Goal: Submit feedback/report problem: Submit feedback/report problem

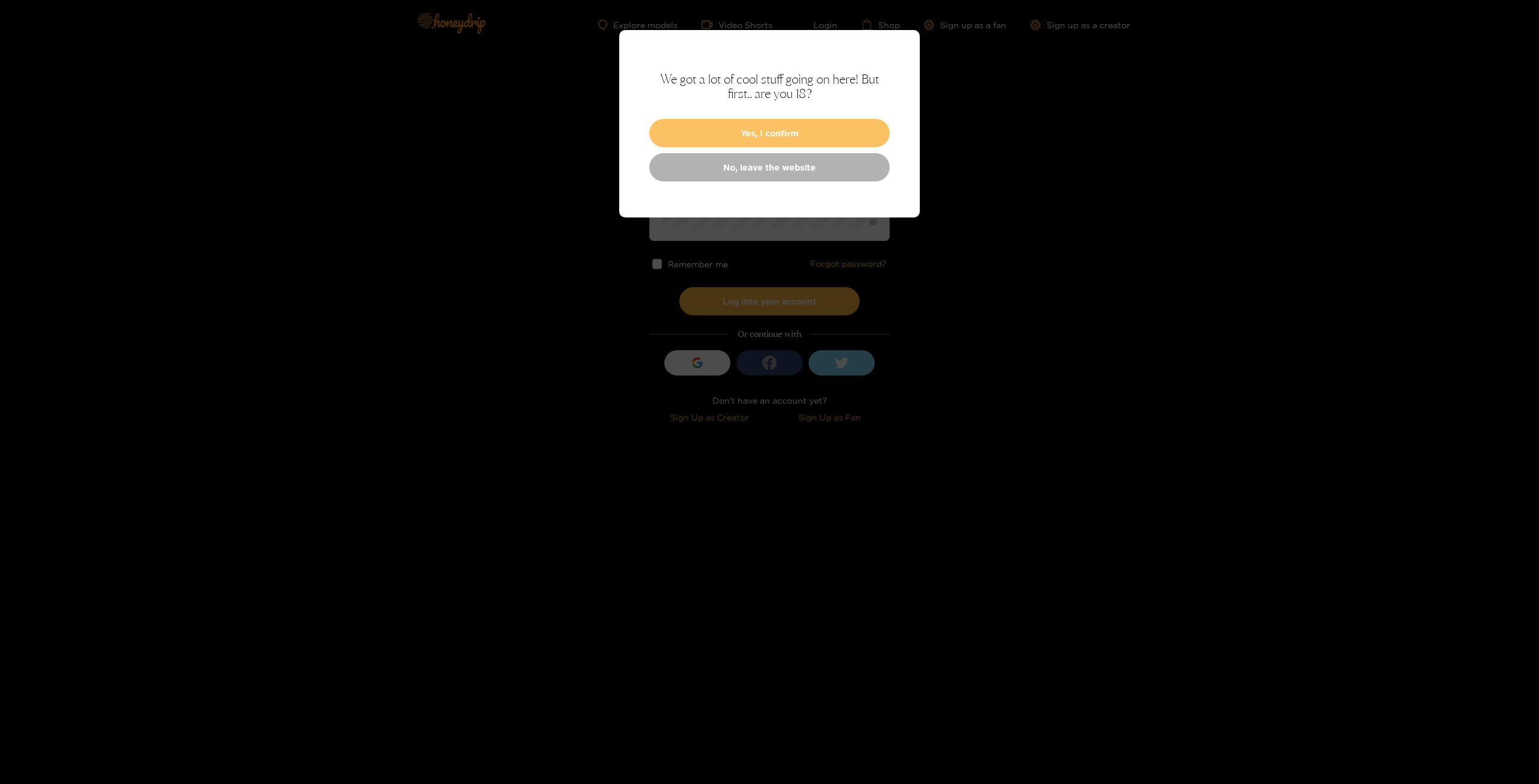
click at [743, 139] on button "Yes, I confirm" at bounding box center [770, 133] width 241 height 28
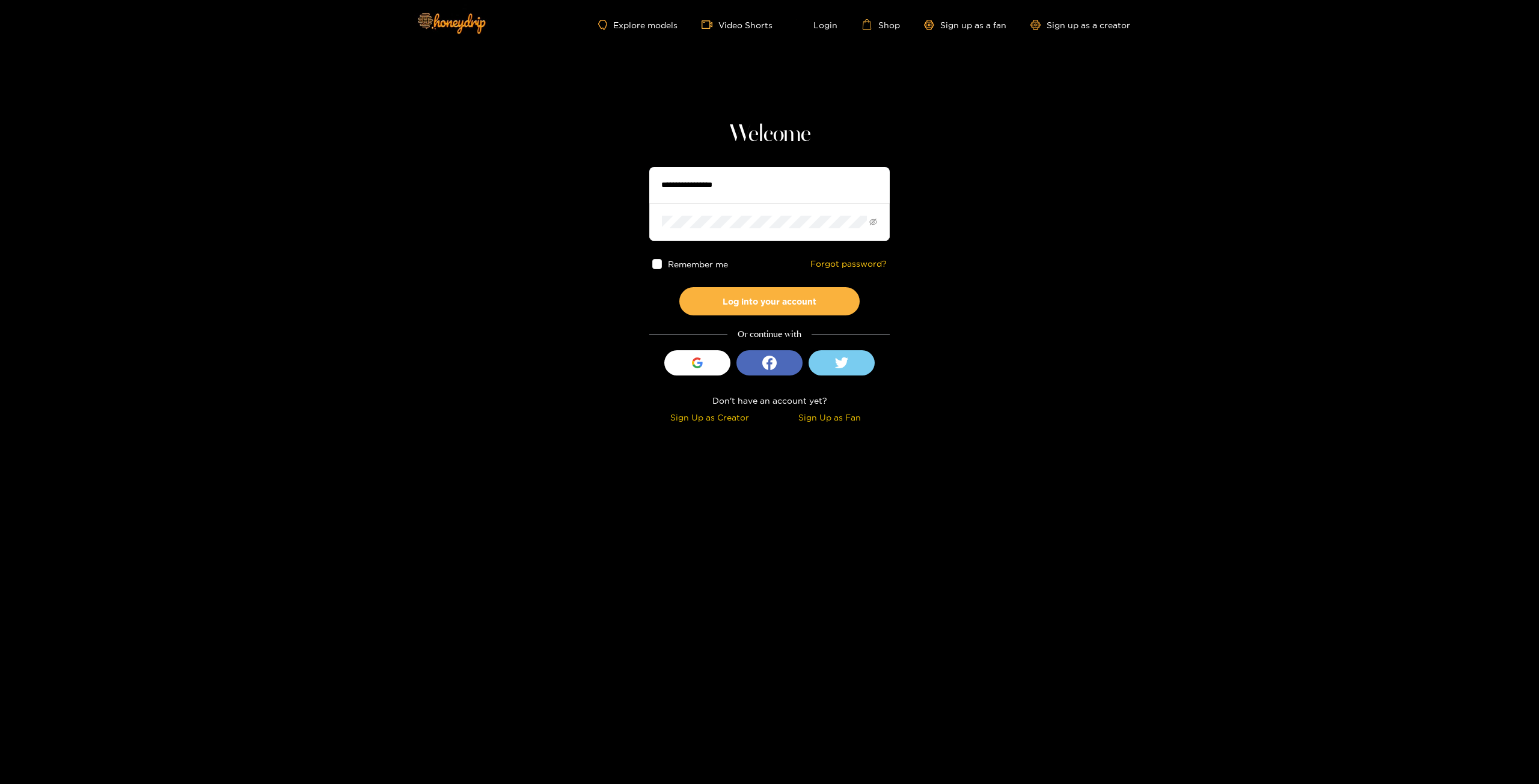
click at [733, 188] on input "text" at bounding box center [770, 185] width 241 height 36
click at [772, 301] on button "Log into your account" at bounding box center [770, 302] width 180 height 28
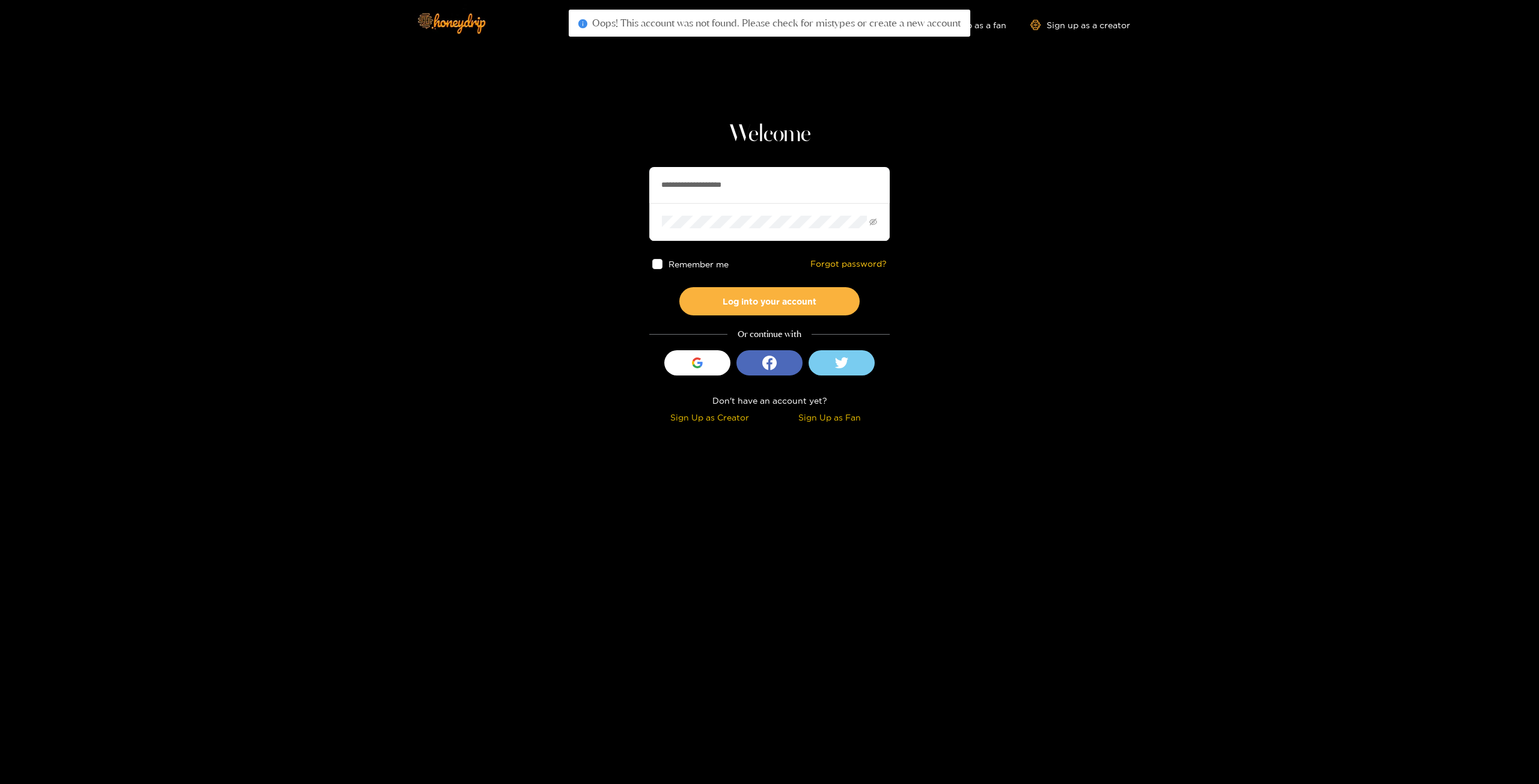
click at [675, 186] on input "**********" at bounding box center [770, 185] width 241 height 36
type input "**********"
click at [748, 295] on button "Log into your account" at bounding box center [770, 302] width 180 height 28
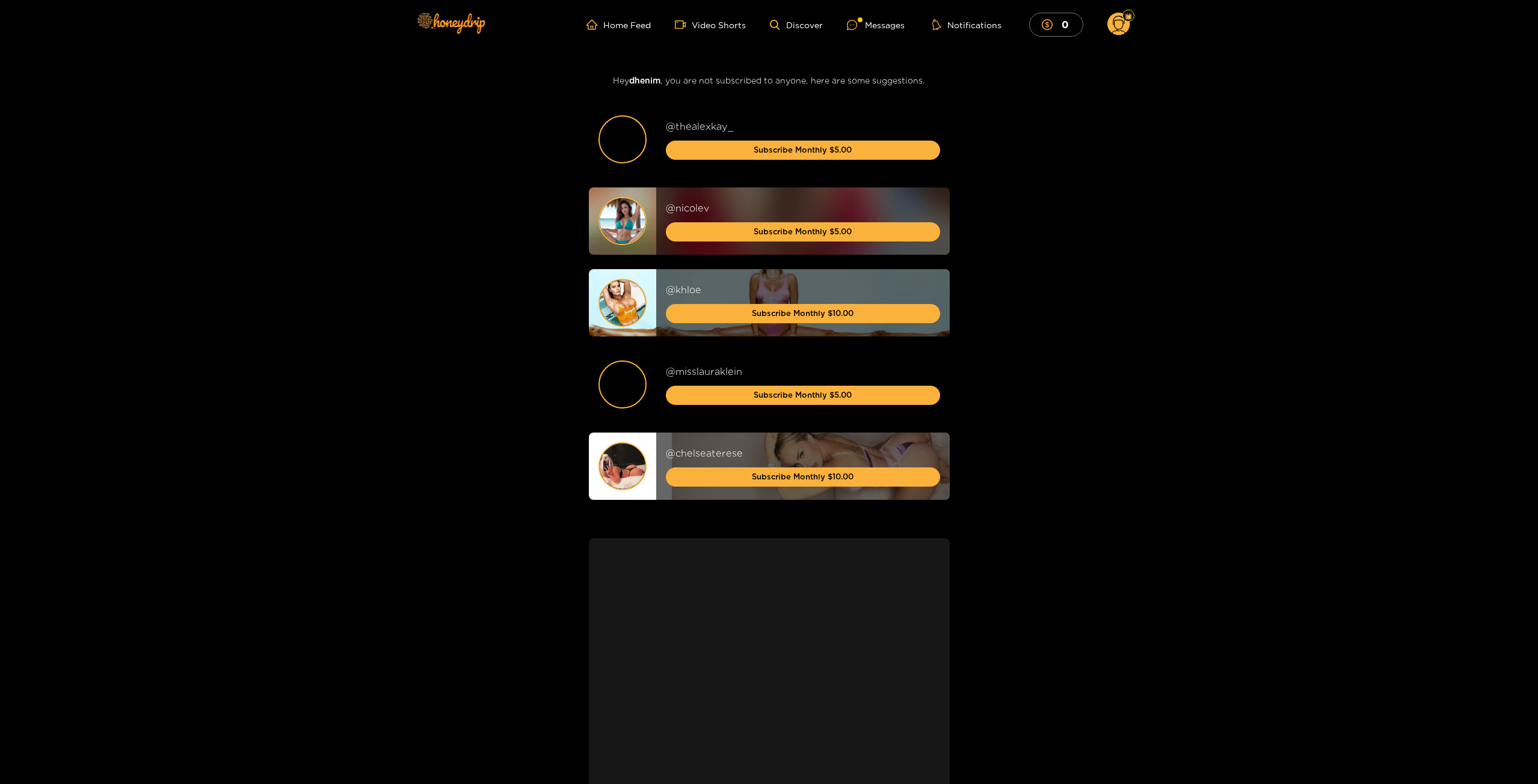
click at [1123, 20] on circle at bounding box center [1119, 24] width 23 height 23
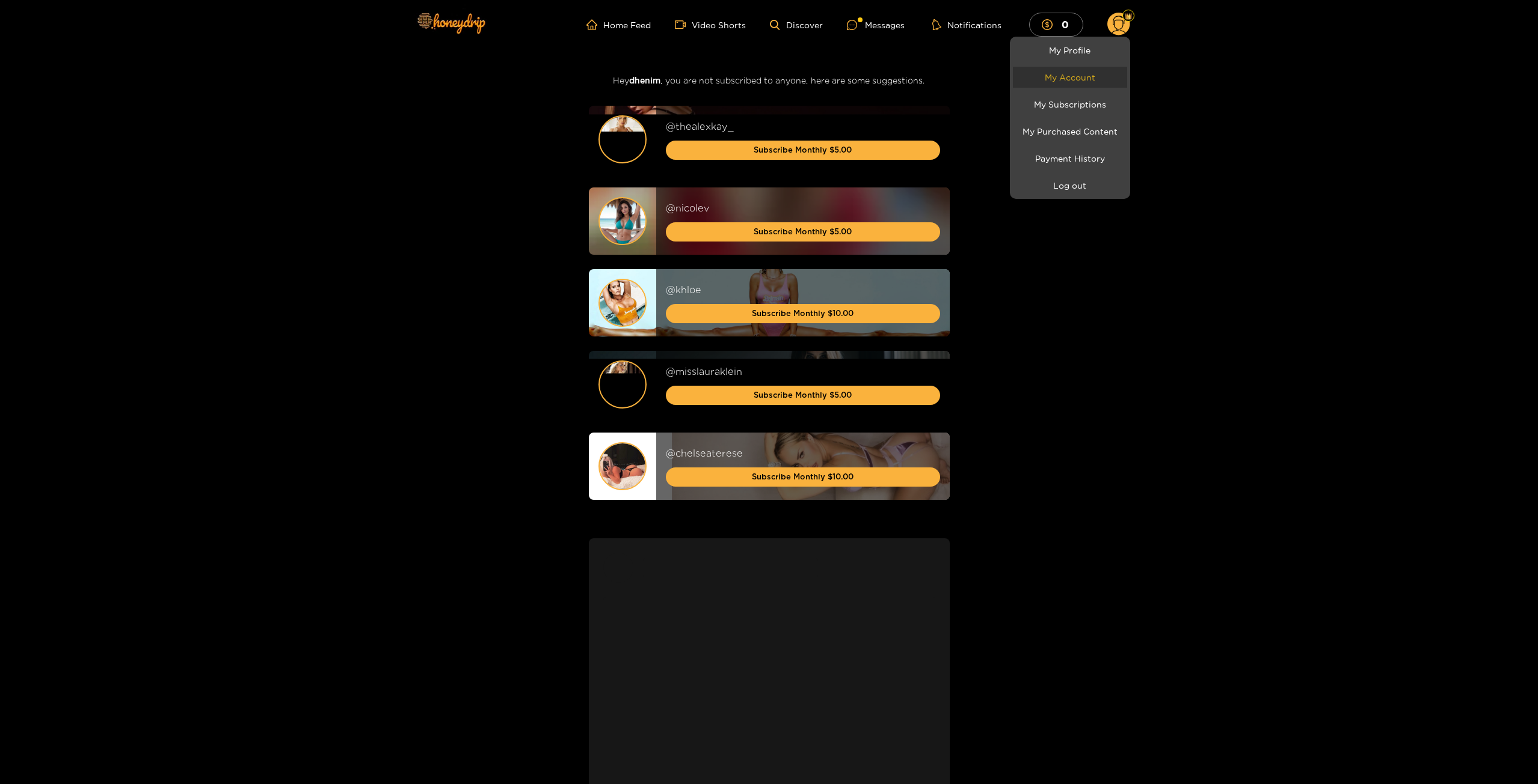
click at [1091, 69] on link "My Account" at bounding box center [1069, 77] width 114 height 21
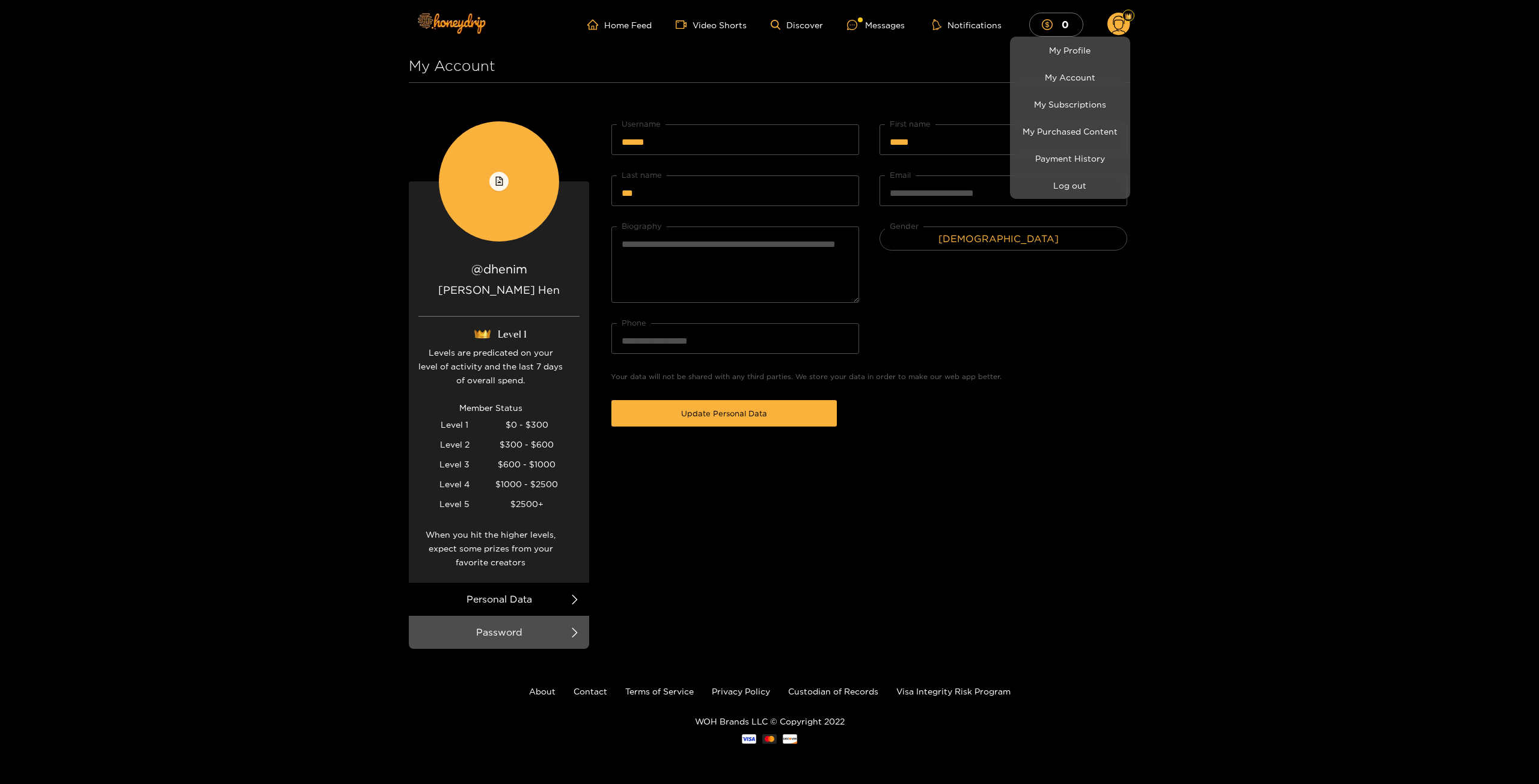
click at [1026, 451] on div at bounding box center [770, 392] width 1539 height 784
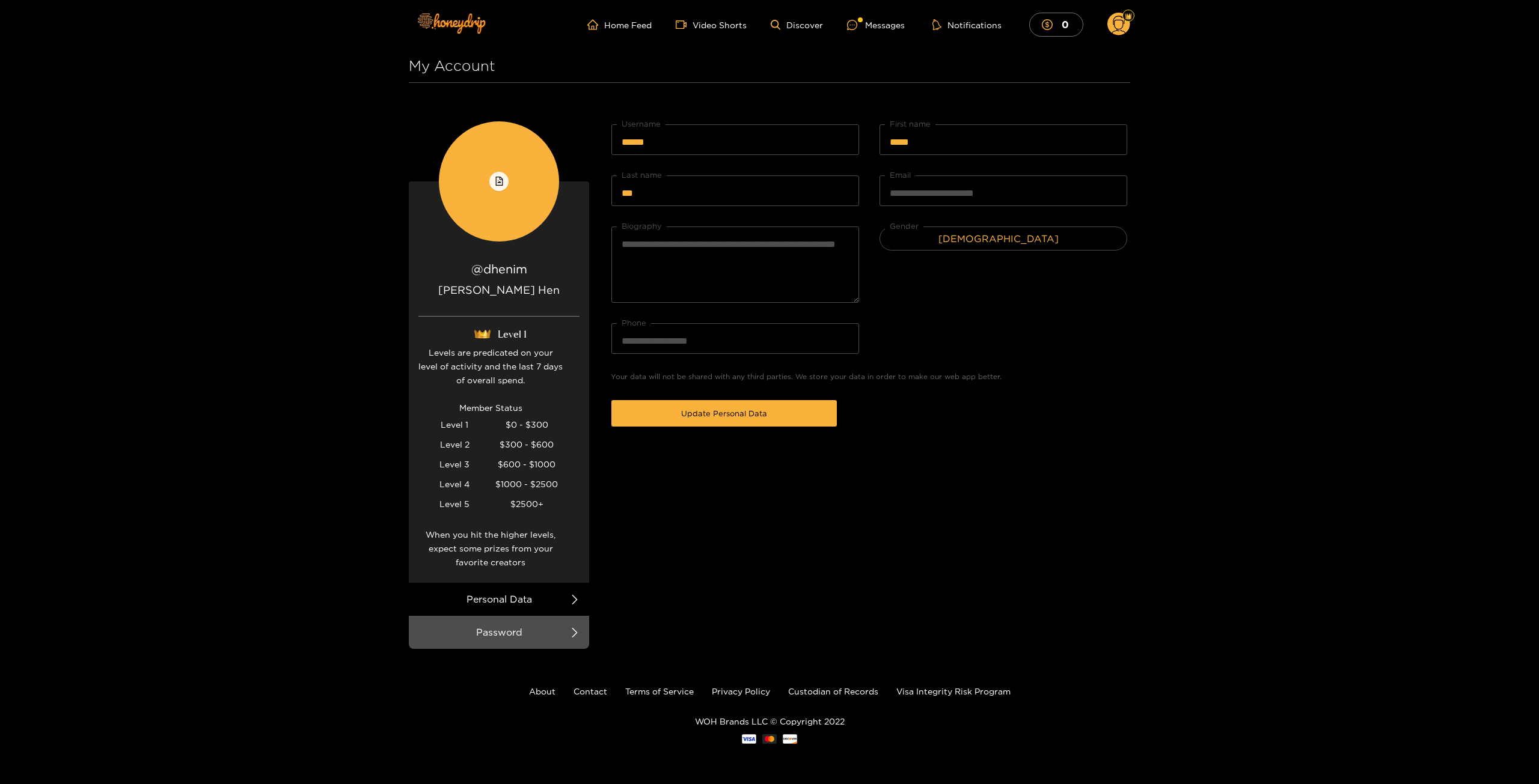
click at [571, 605] on span at bounding box center [575, 599] width 10 height 33
click at [573, 602] on icon at bounding box center [575, 600] width 10 height 10
click at [570, 628] on icon at bounding box center [575, 633] width 10 height 10
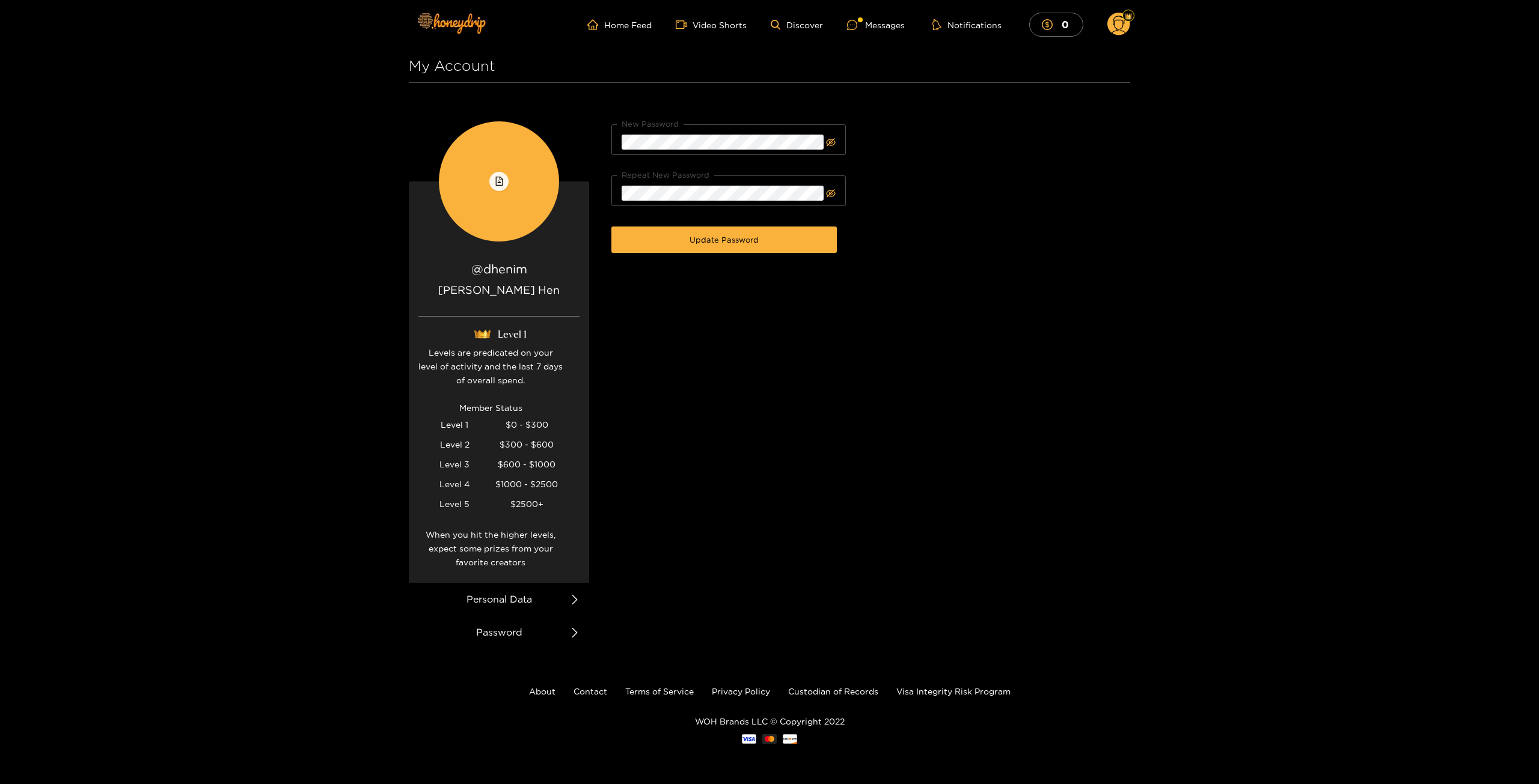
click at [568, 607] on li "Personal Data" at bounding box center [499, 599] width 180 height 33
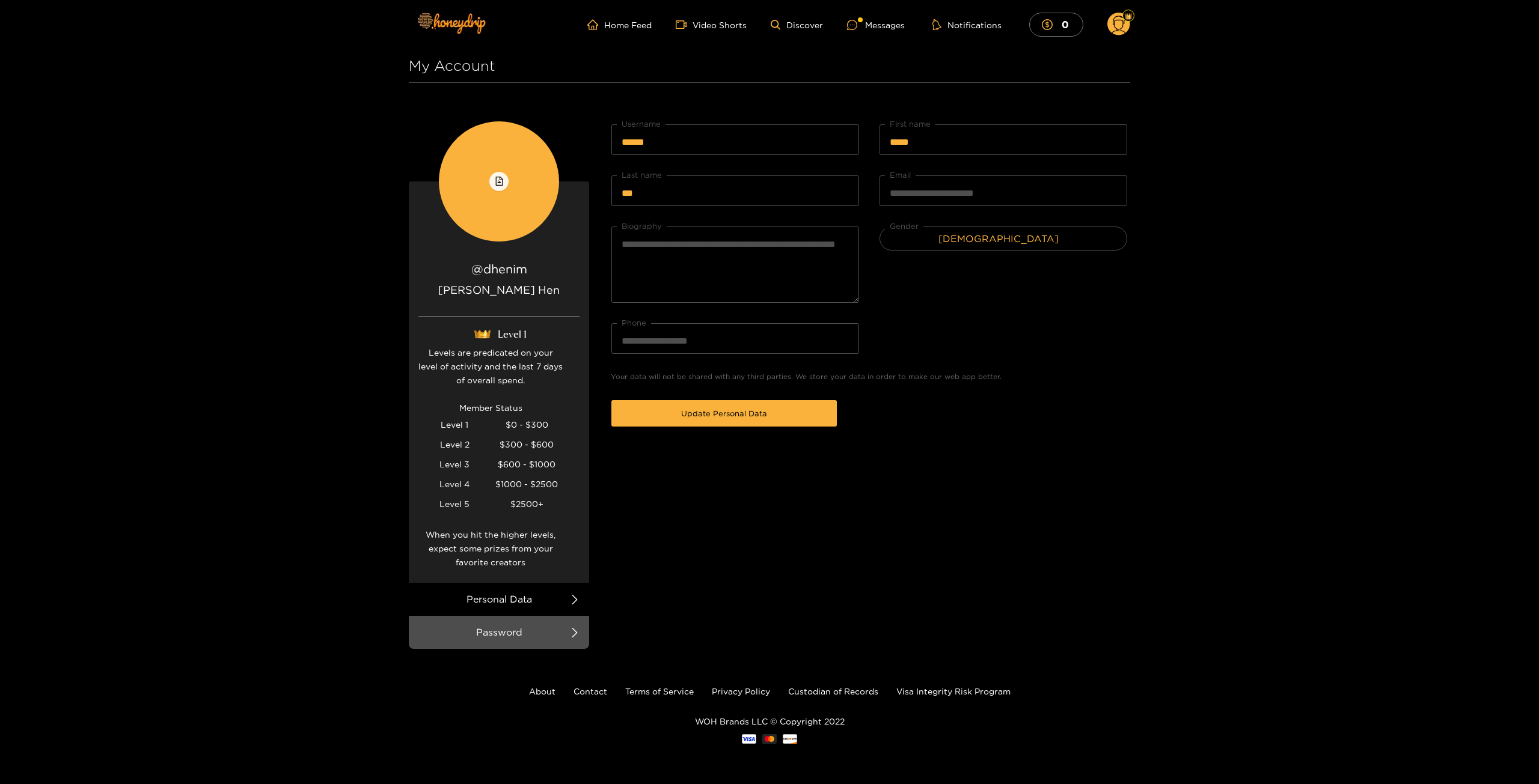
click at [1120, 14] on circle at bounding box center [1118, 24] width 23 height 23
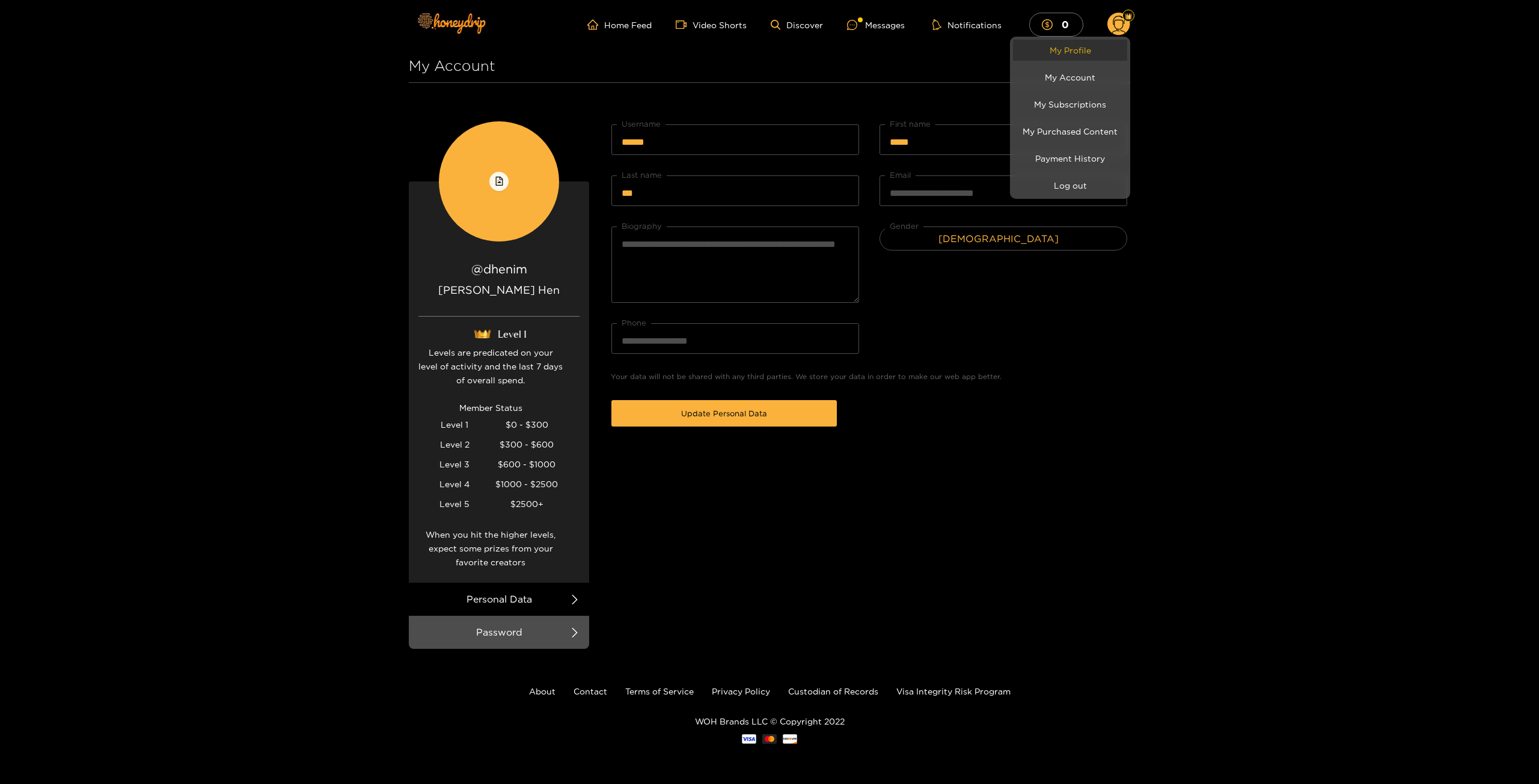
click at [1099, 55] on link "My Profile" at bounding box center [1070, 50] width 114 height 21
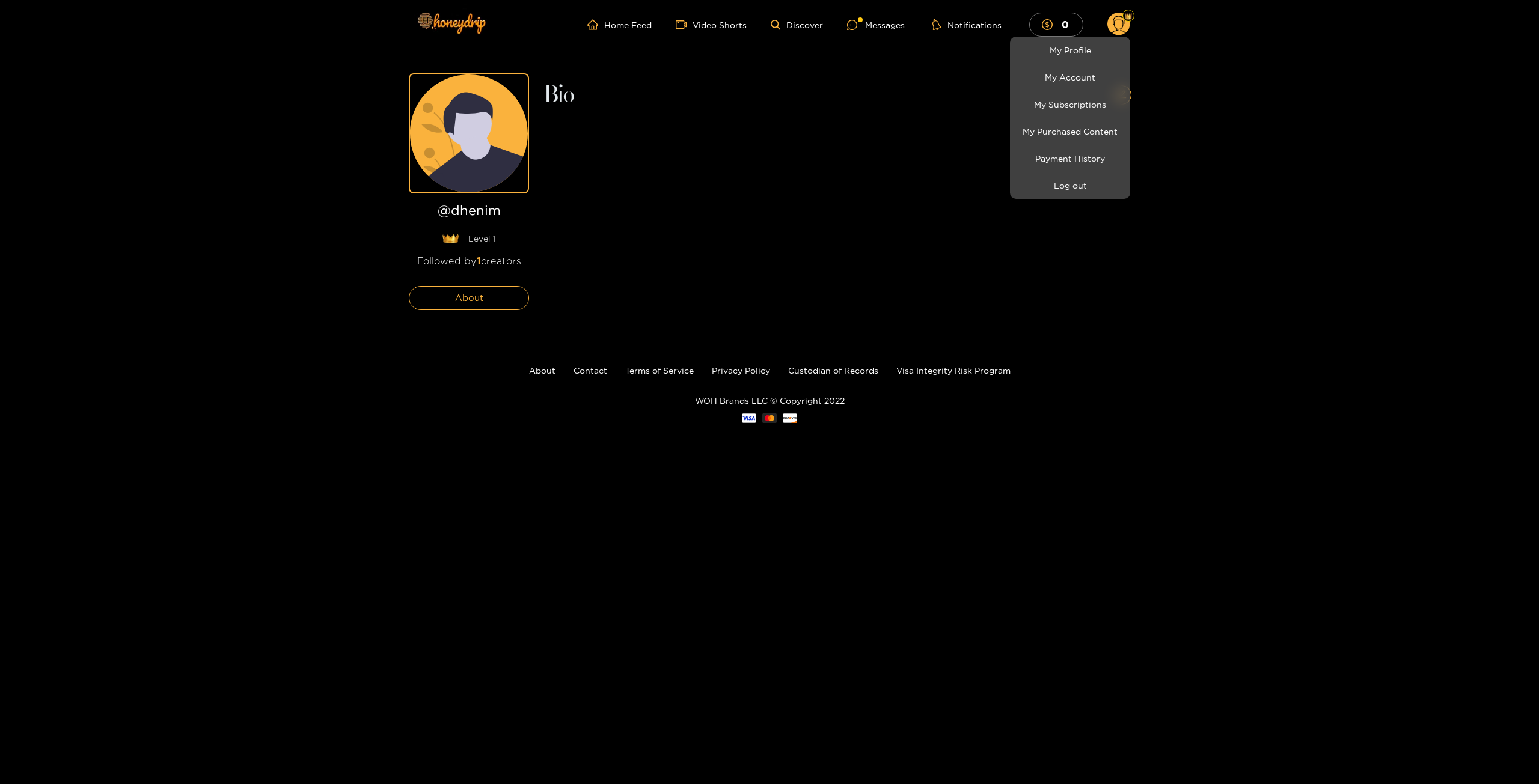
click at [483, 288] on div at bounding box center [770, 392] width 1539 height 784
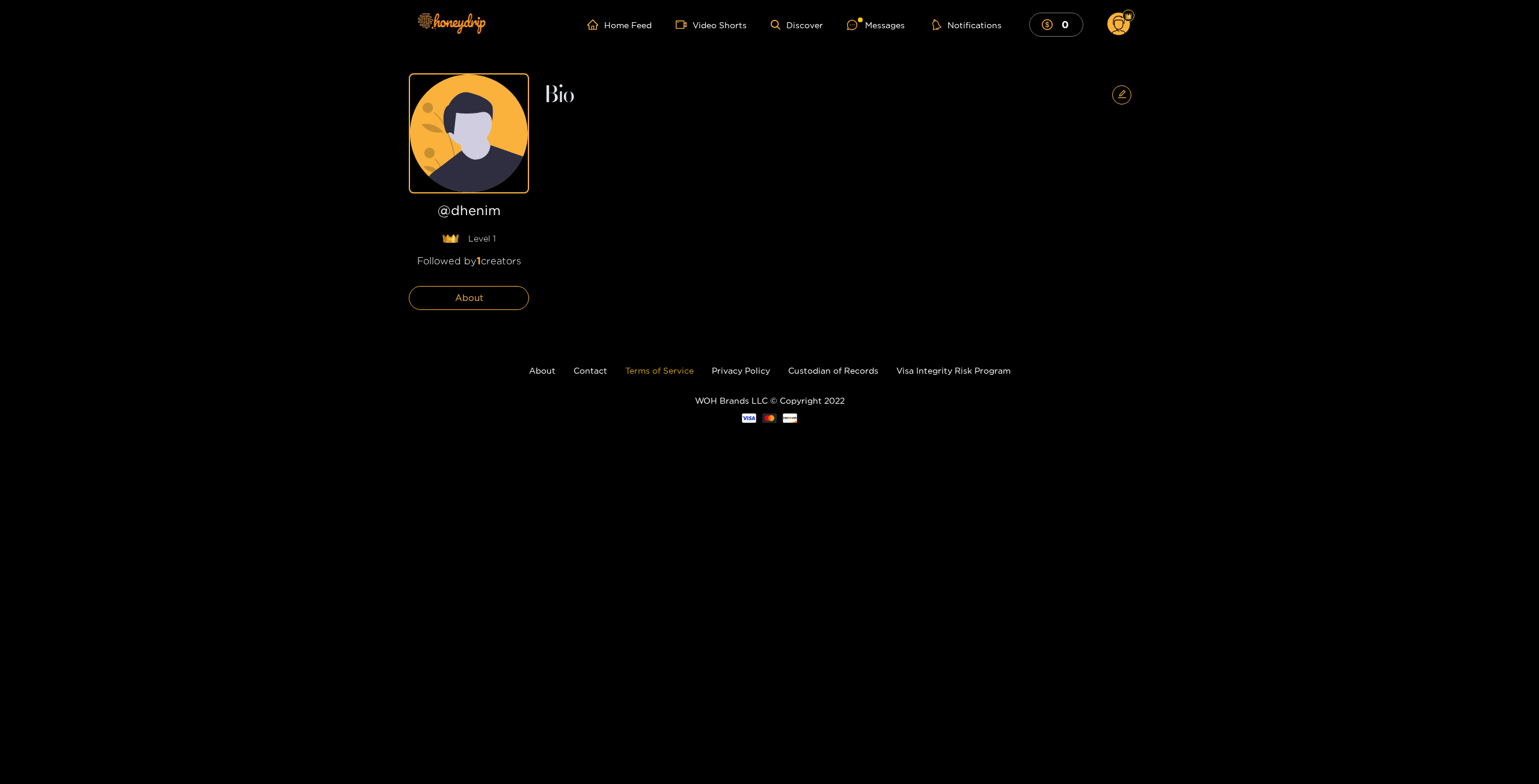
click at [651, 370] on link "Terms of Service" at bounding box center [659, 371] width 68 height 9
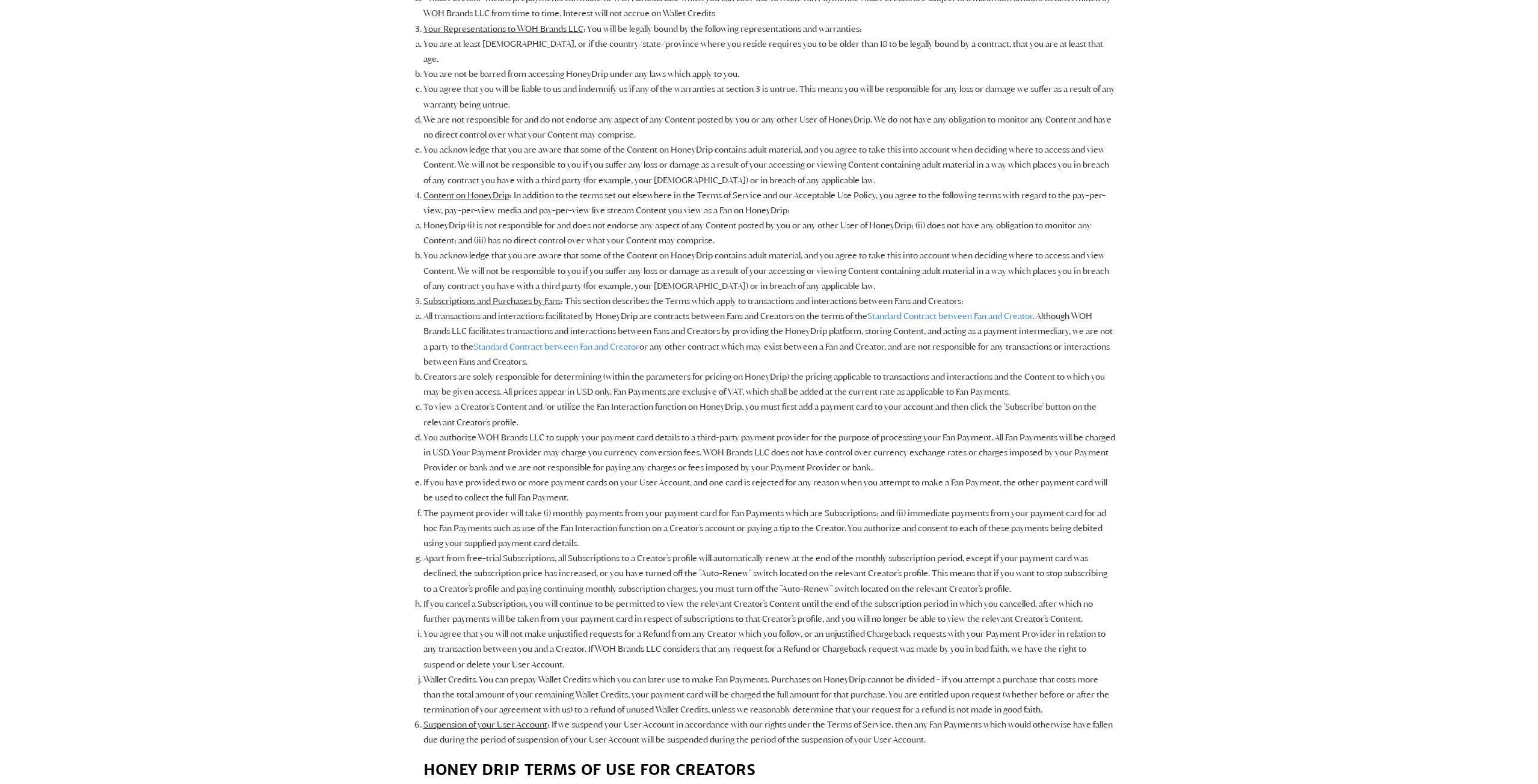
scroll to position [4147, 0]
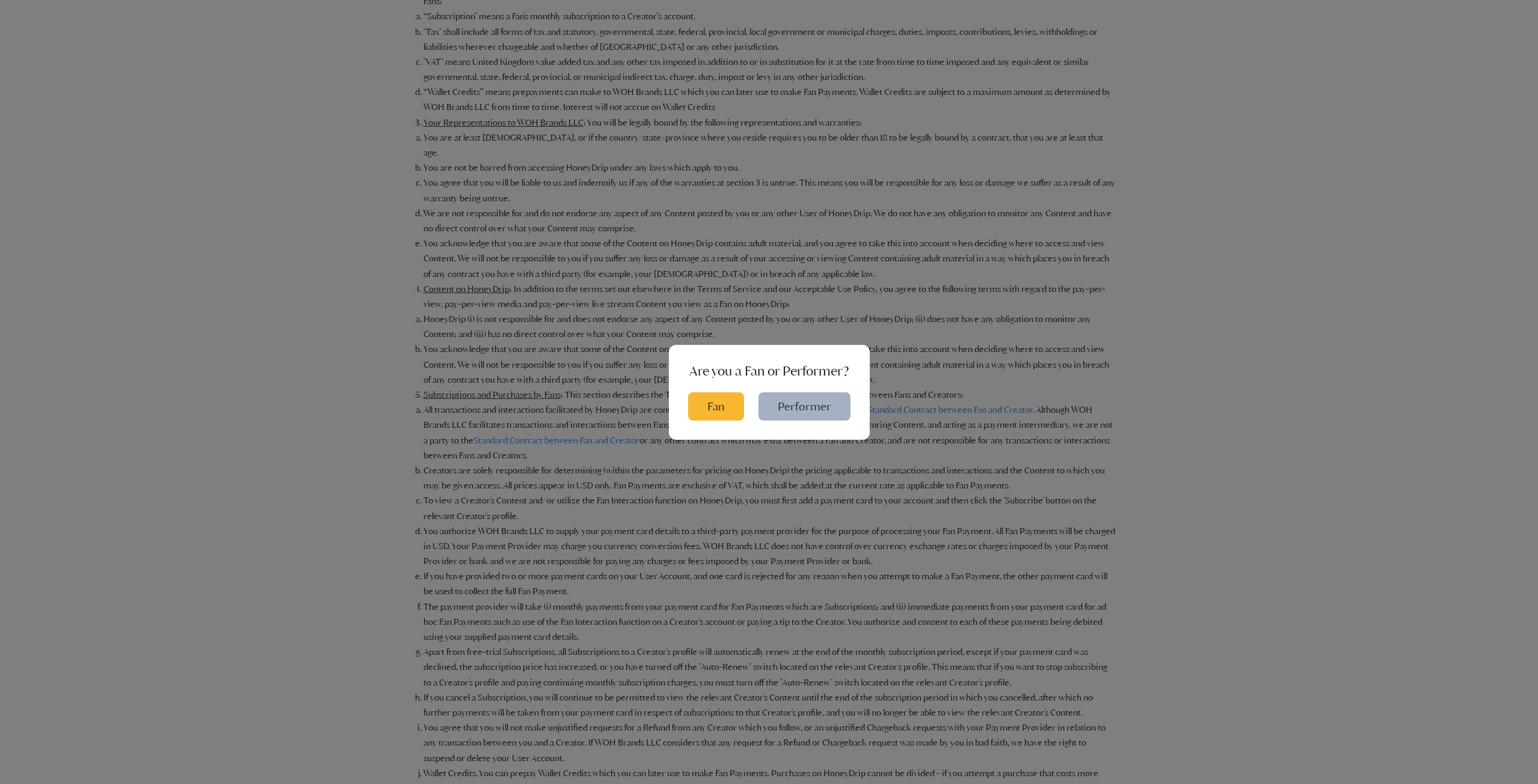
click at [424, 272] on div "Are you a Fan or Performer? Fan Performer" at bounding box center [769, 392] width 1538 height 784
click at [715, 405] on button "Fan" at bounding box center [716, 406] width 56 height 28
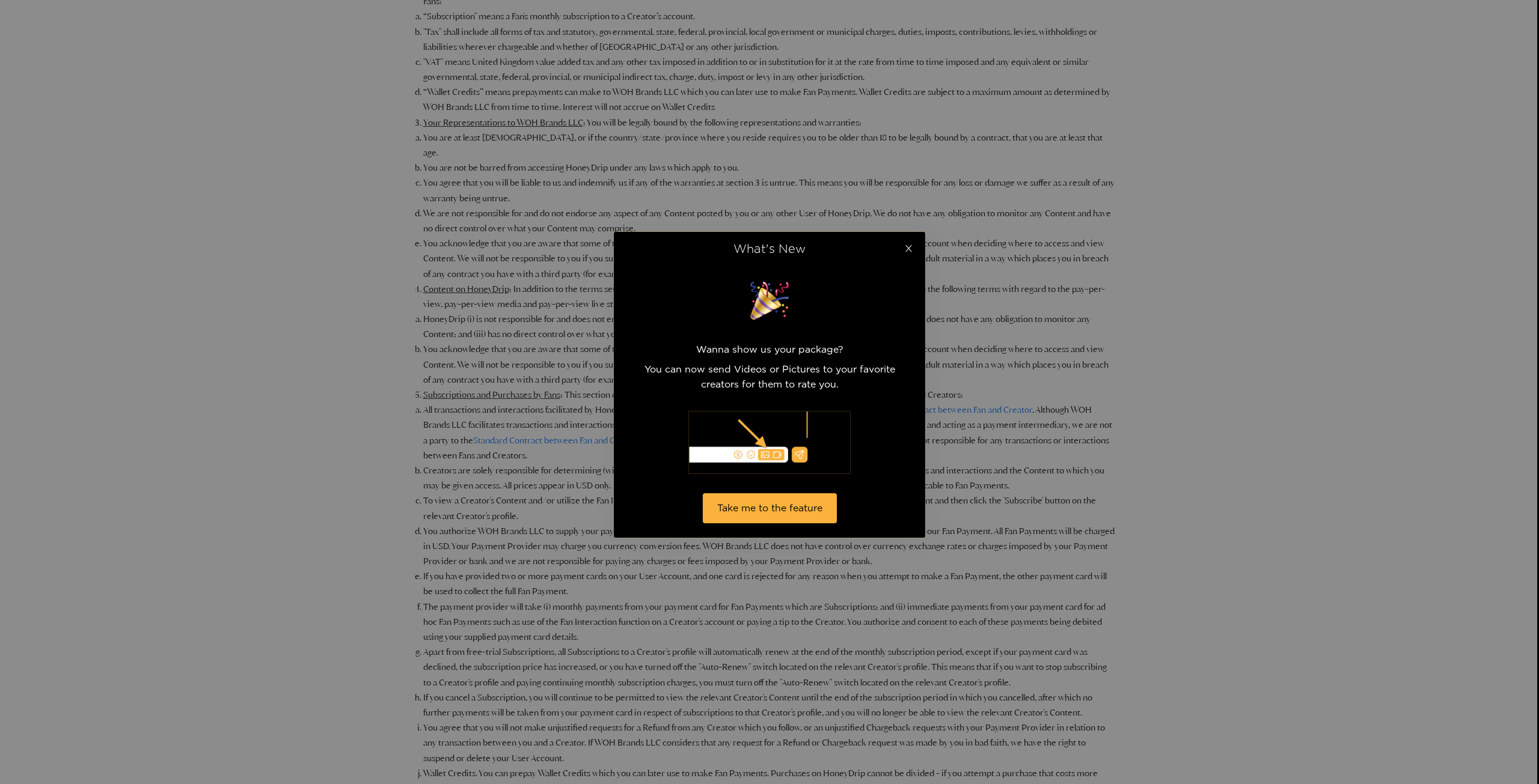
click at [912, 250] on icon "close" at bounding box center [909, 248] width 9 height 9
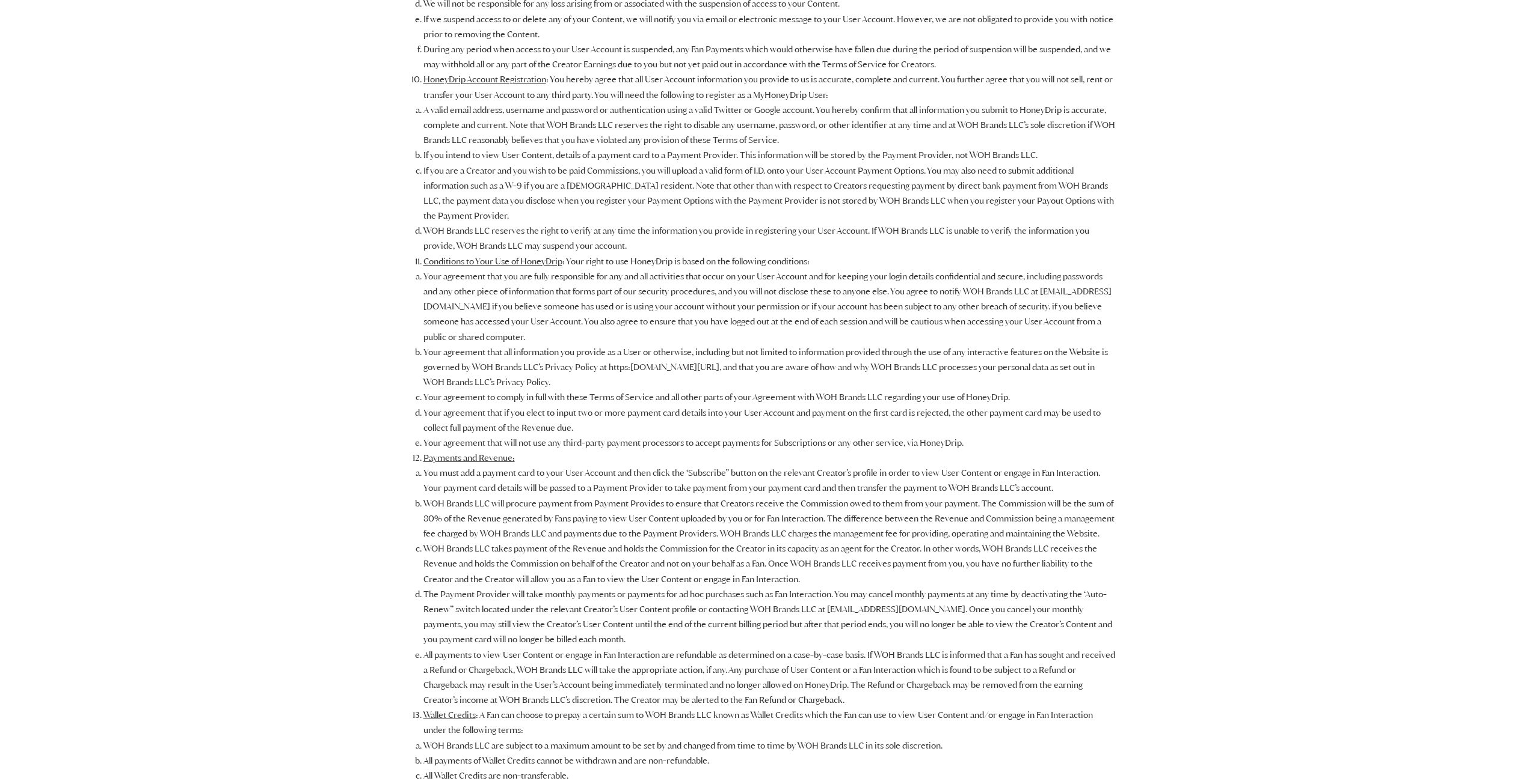
scroll to position [0, 0]
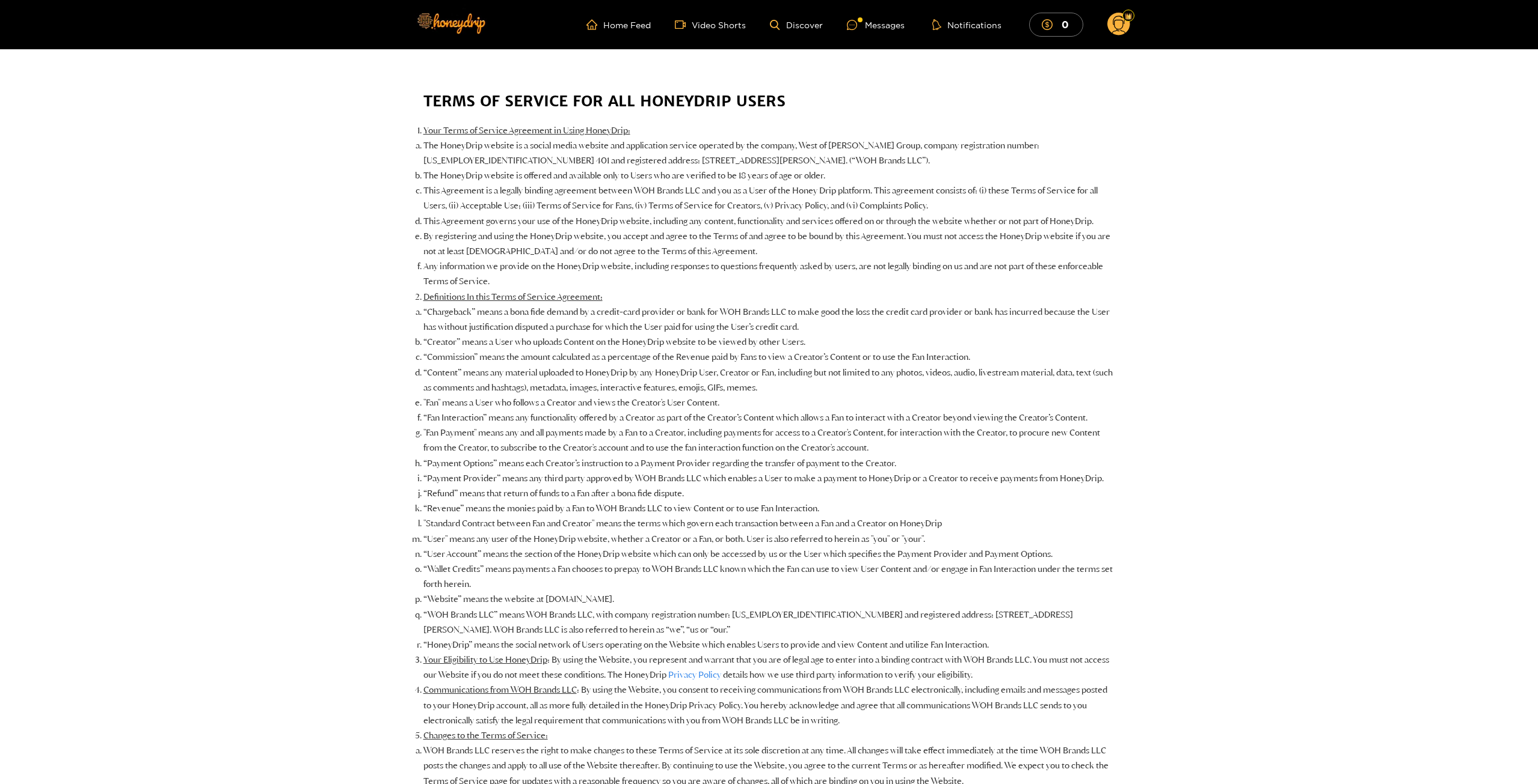
drag, startPoint x: 364, startPoint y: 493, endPoint x: 390, endPoint y: 217, distance: 277.2
drag, startPoint x: 913, startPoint y: 434, endPoint x: 938, endPoint y: 128, distance: 307.0
click at [1116, 18] on circle at bounding box center [1119, 24] width 23 height 23
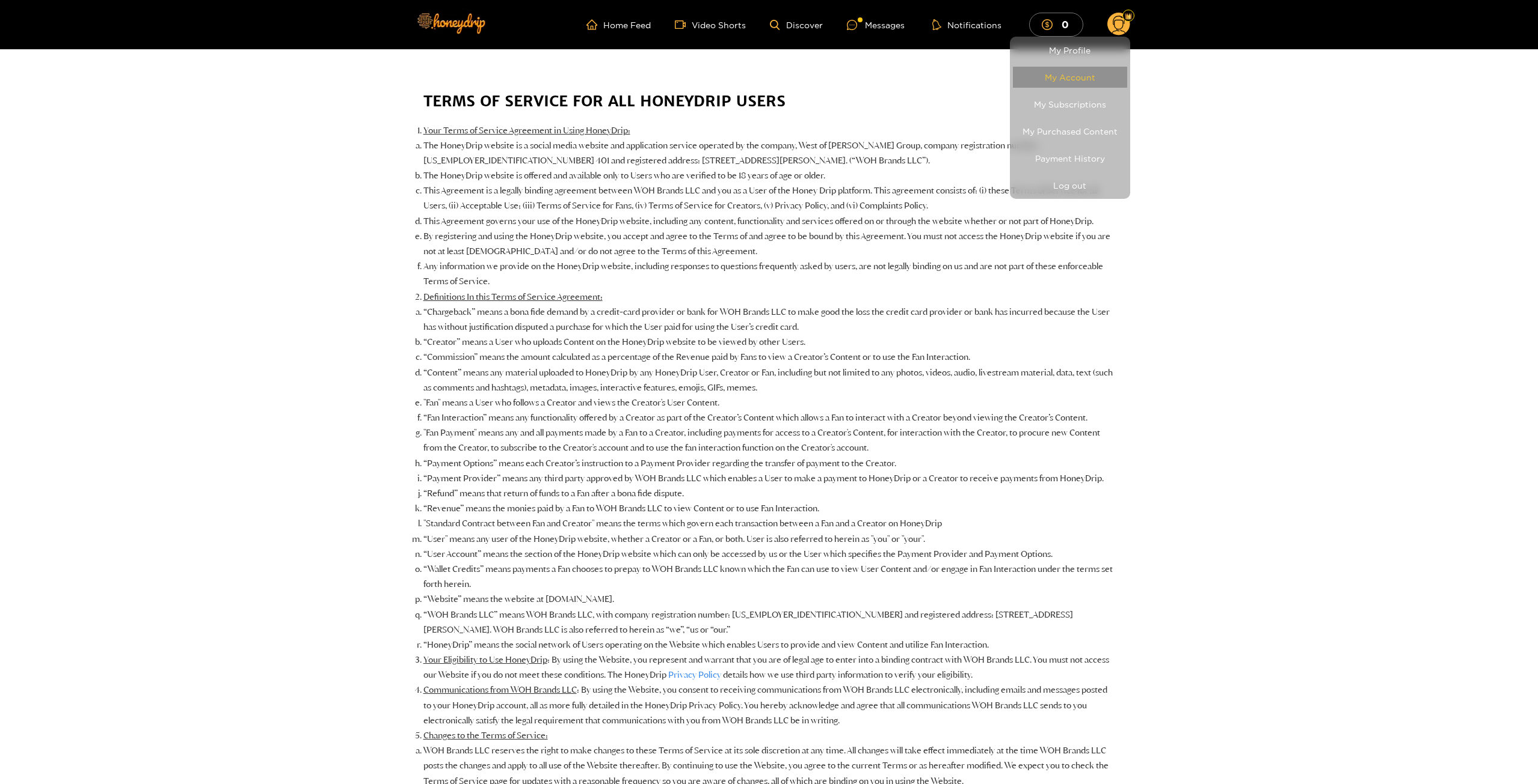
click at [1074, 84] on link "My Account" at bounding box center [1069, 77] width 114 height 21
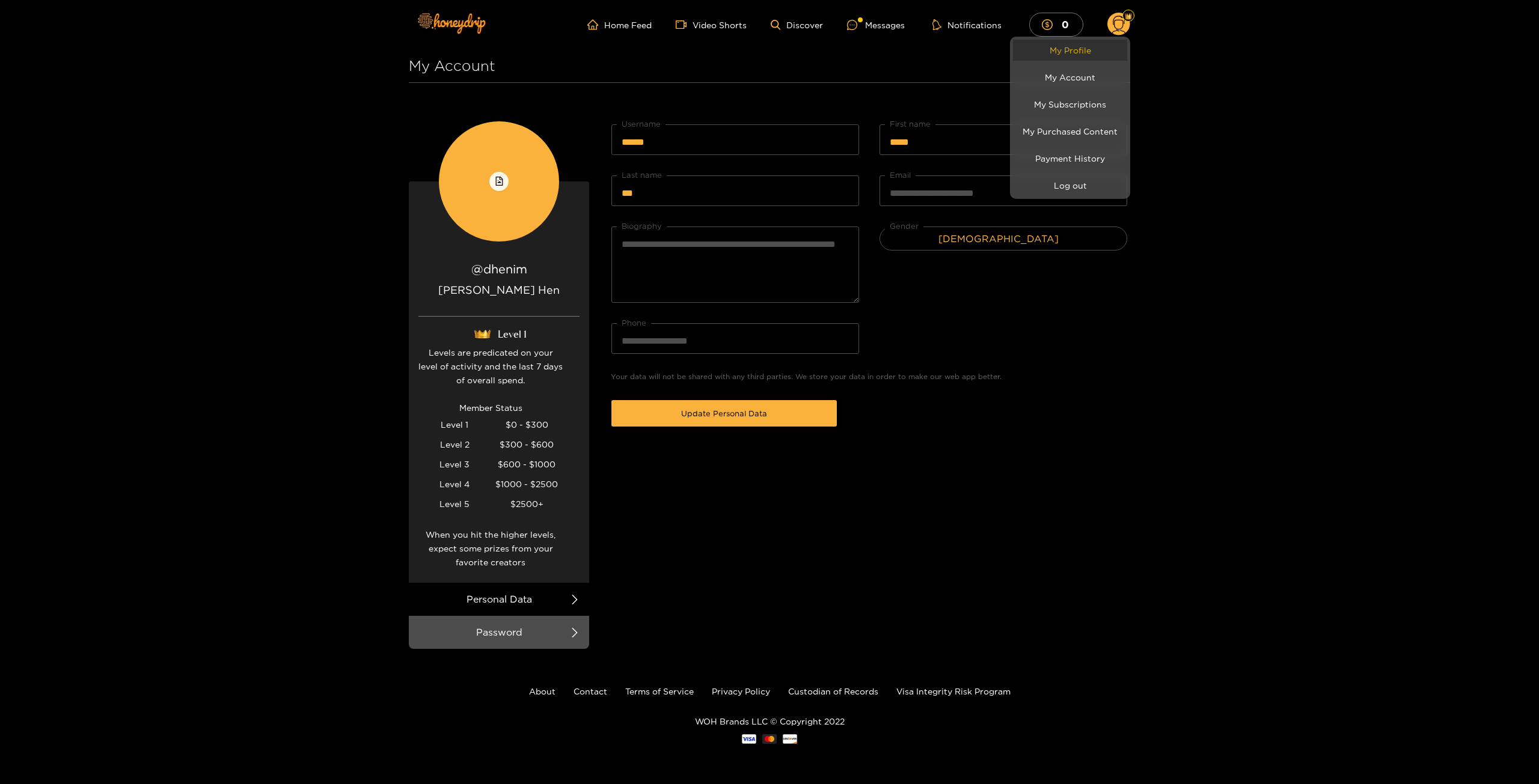
click at [1075, 54] on link "My Profile" at bounding box center [1070, 50] width 114 height 21
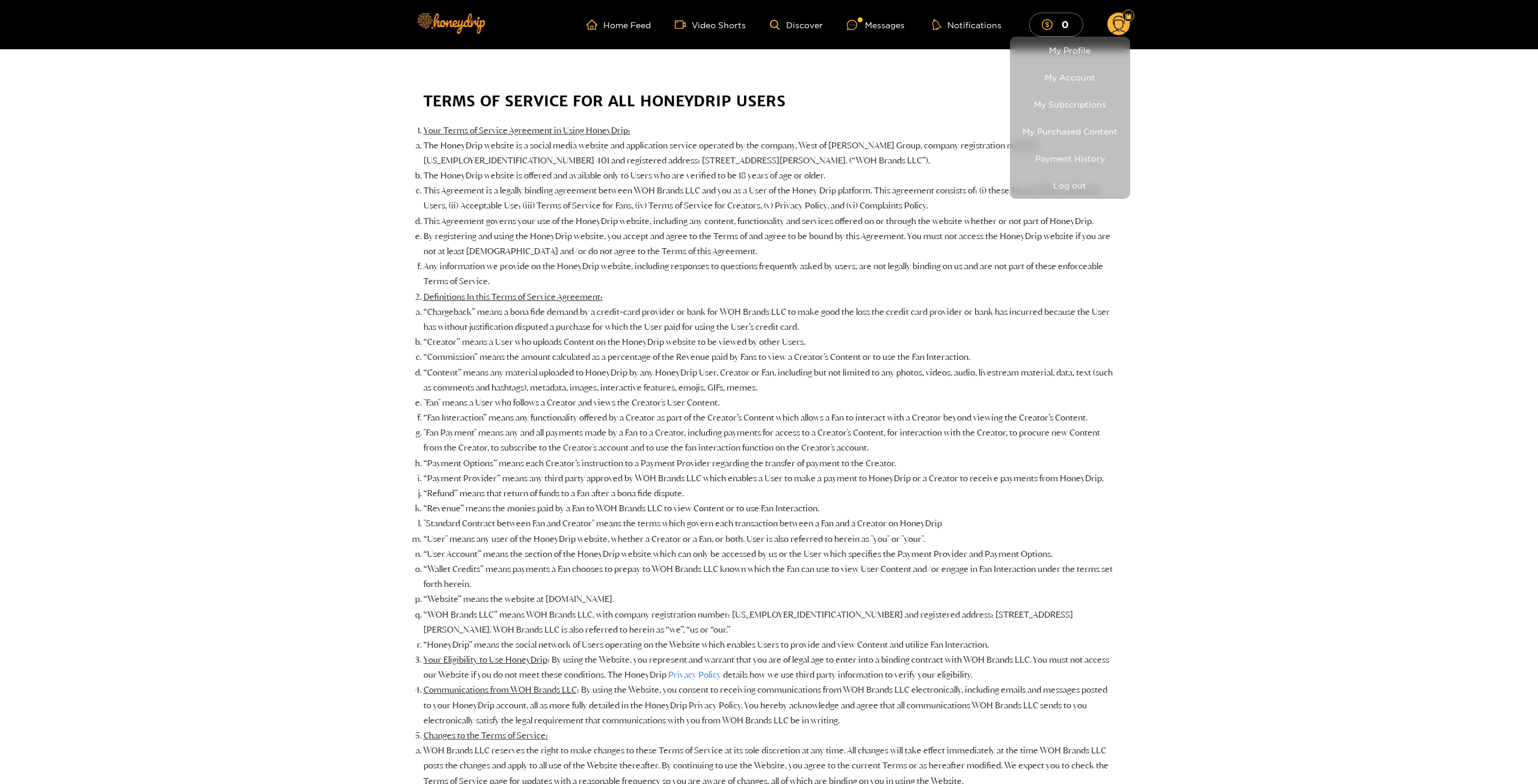
click at [298, 439] on div at bounding box center [769, 392] width 1538 height 784
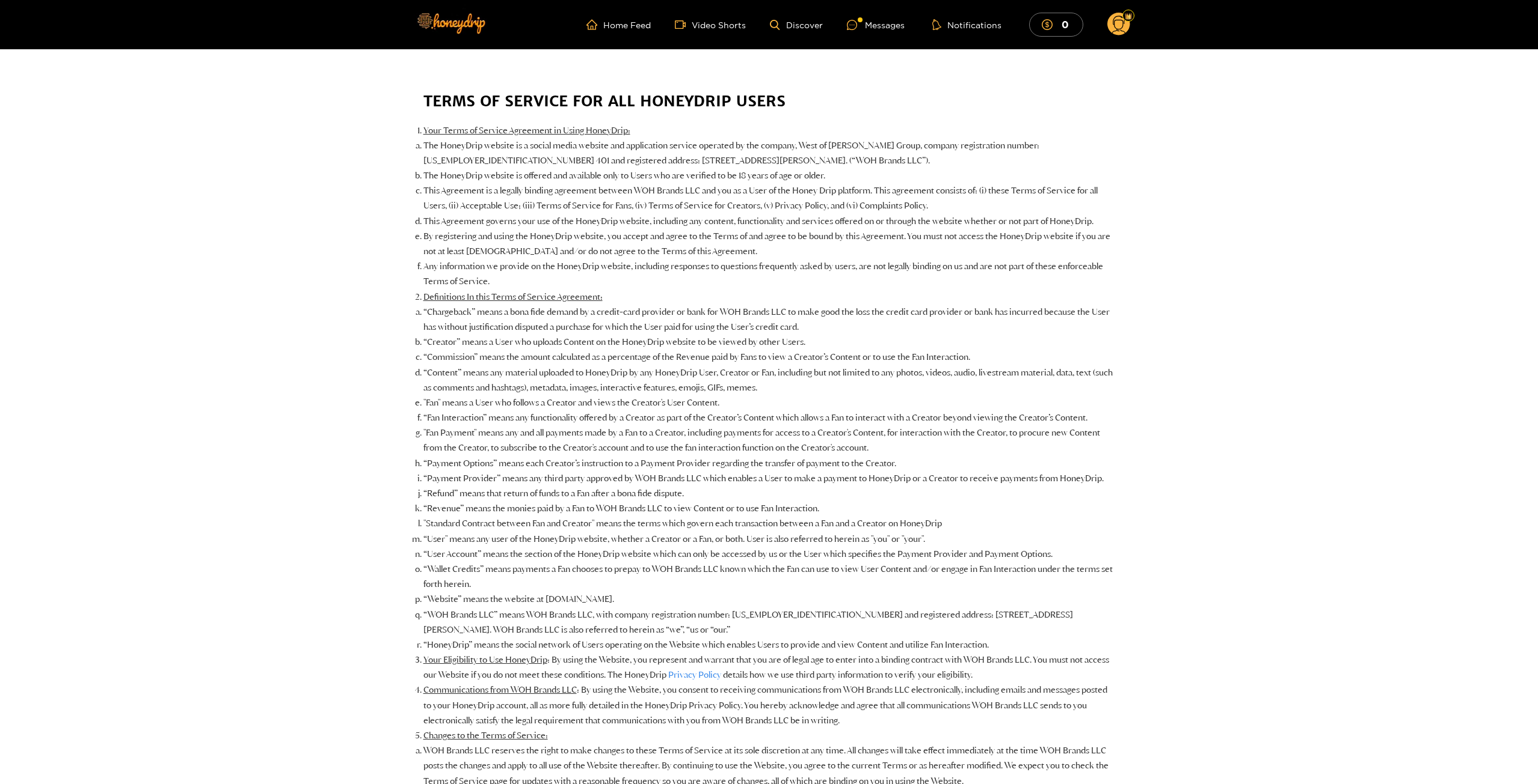
drag, startPoint x: 1185, startPoint y: 446, endPoint x: 1241, endPoint y: 114, distance: 336.7
click at [1115, 30] on circle at bounding box center [1119, 24] width 23 height 23
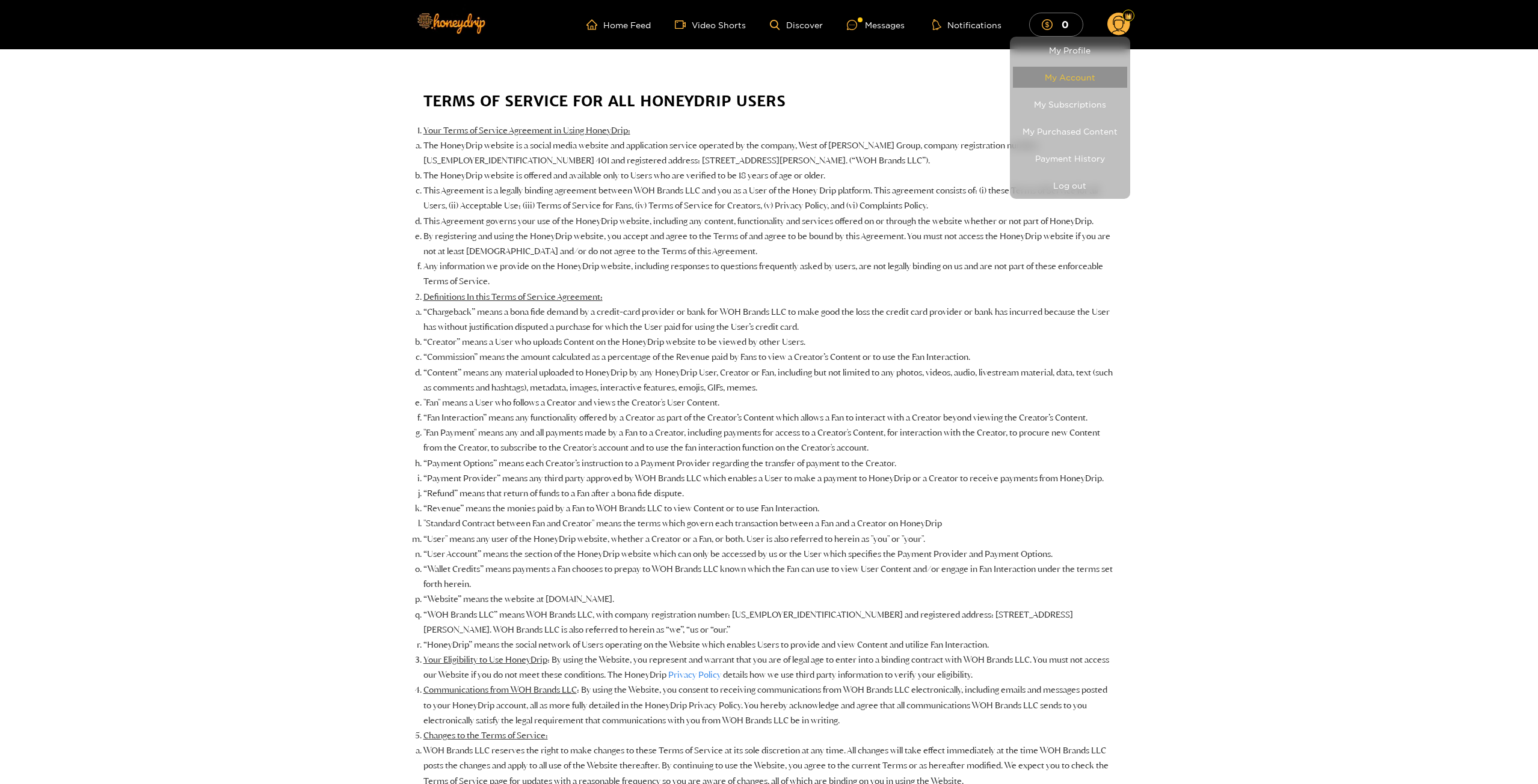
click at [1081, 77] on link "My Account" at bounding box center [1069, 77] width 114 height 21
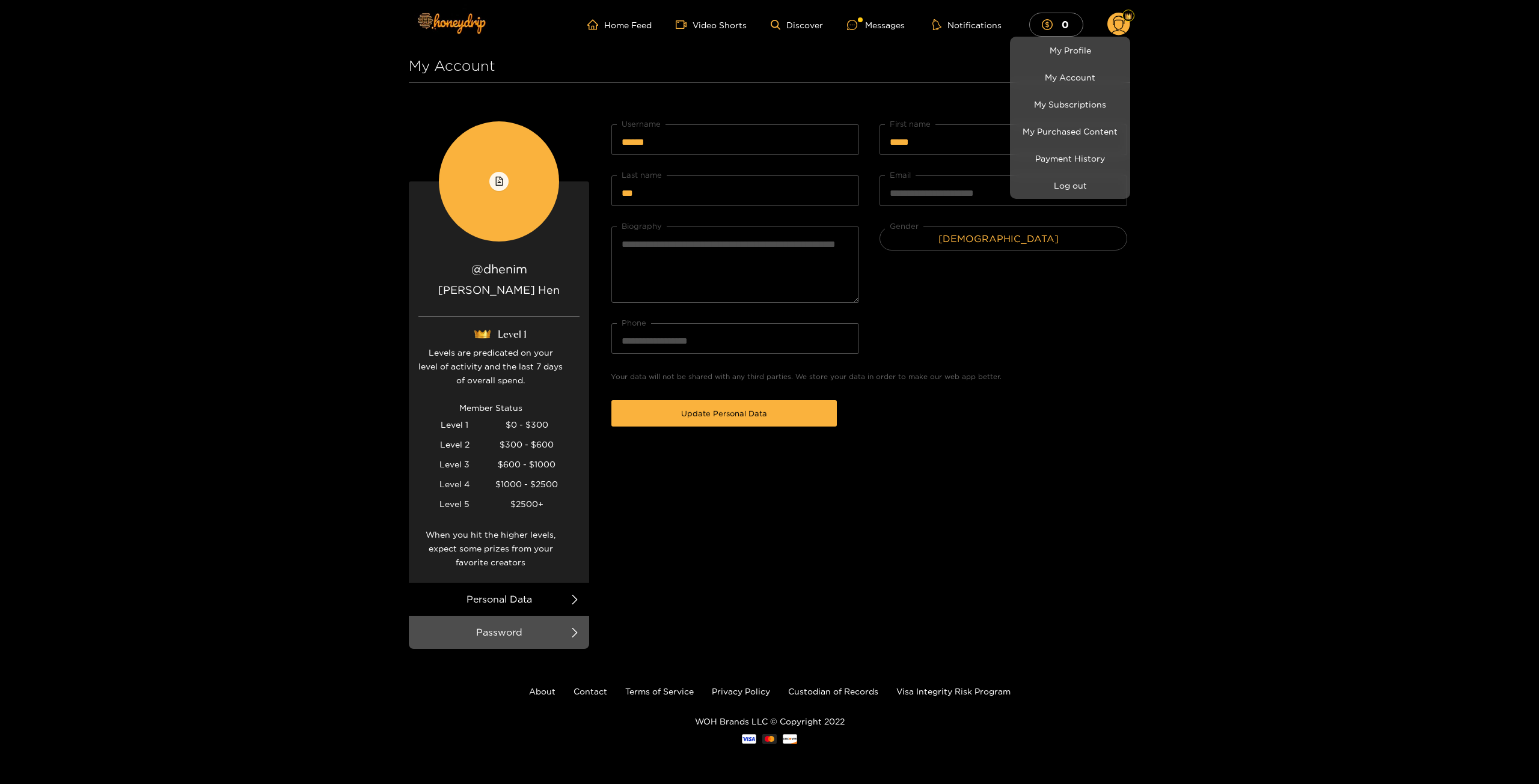
click at [506, 626] on div at bounding box center [770, 392] width 1539 height 784
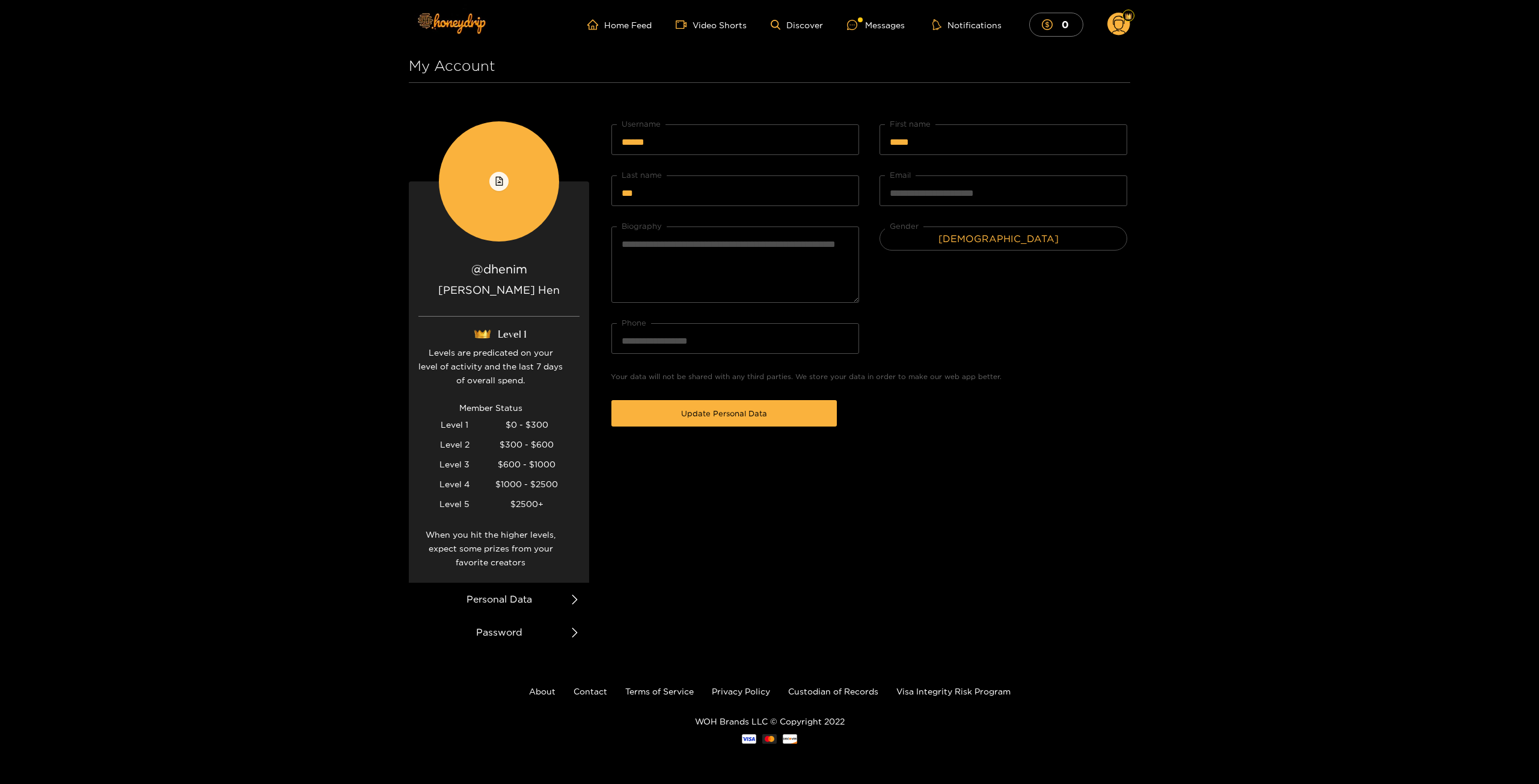
click at [513, 634] on li "Password" at bounding box center [499, 632] width 180 height 33
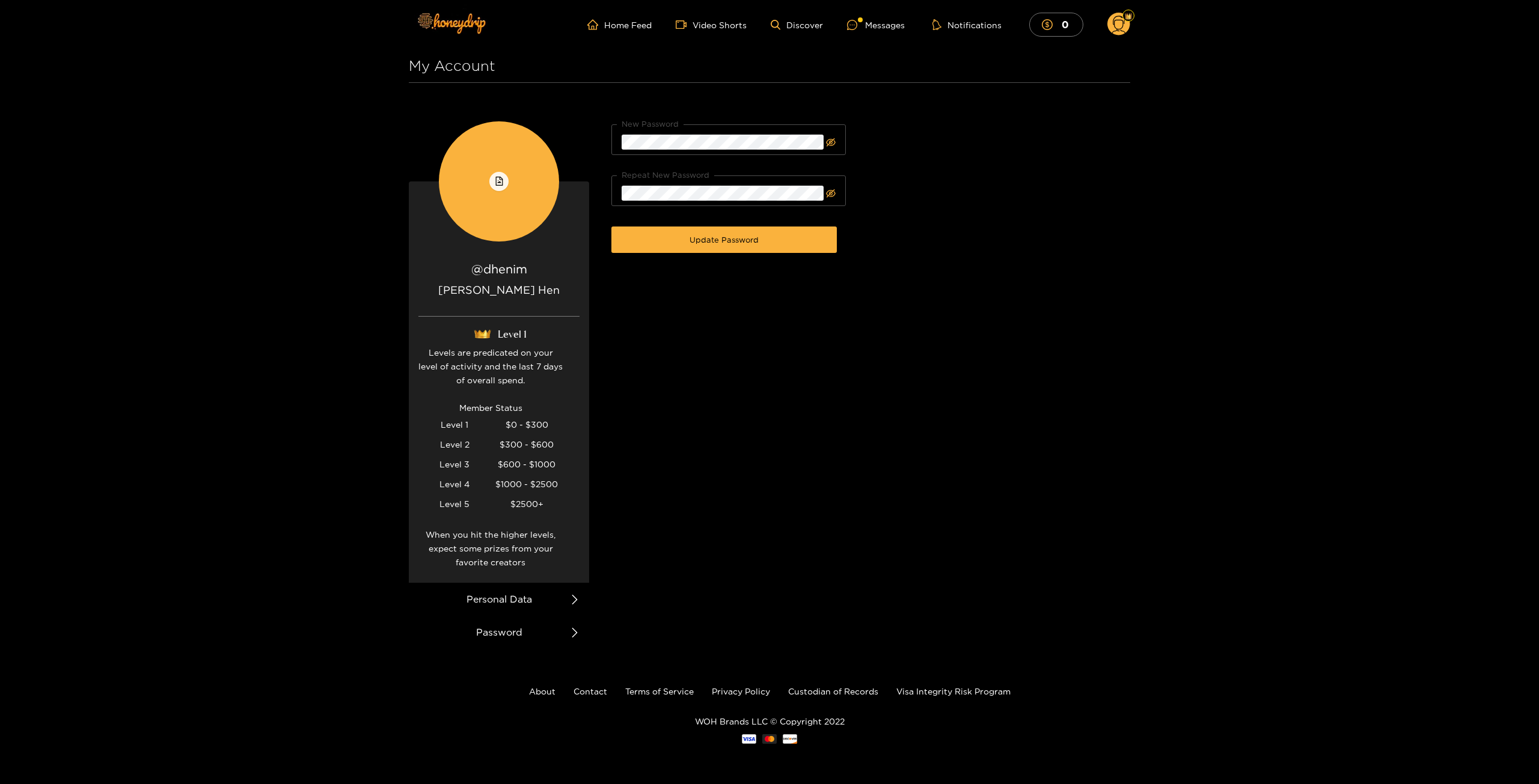
click at [528, 605] on li "Personal Data" at bounding box center [499, 599] width 180 height 33
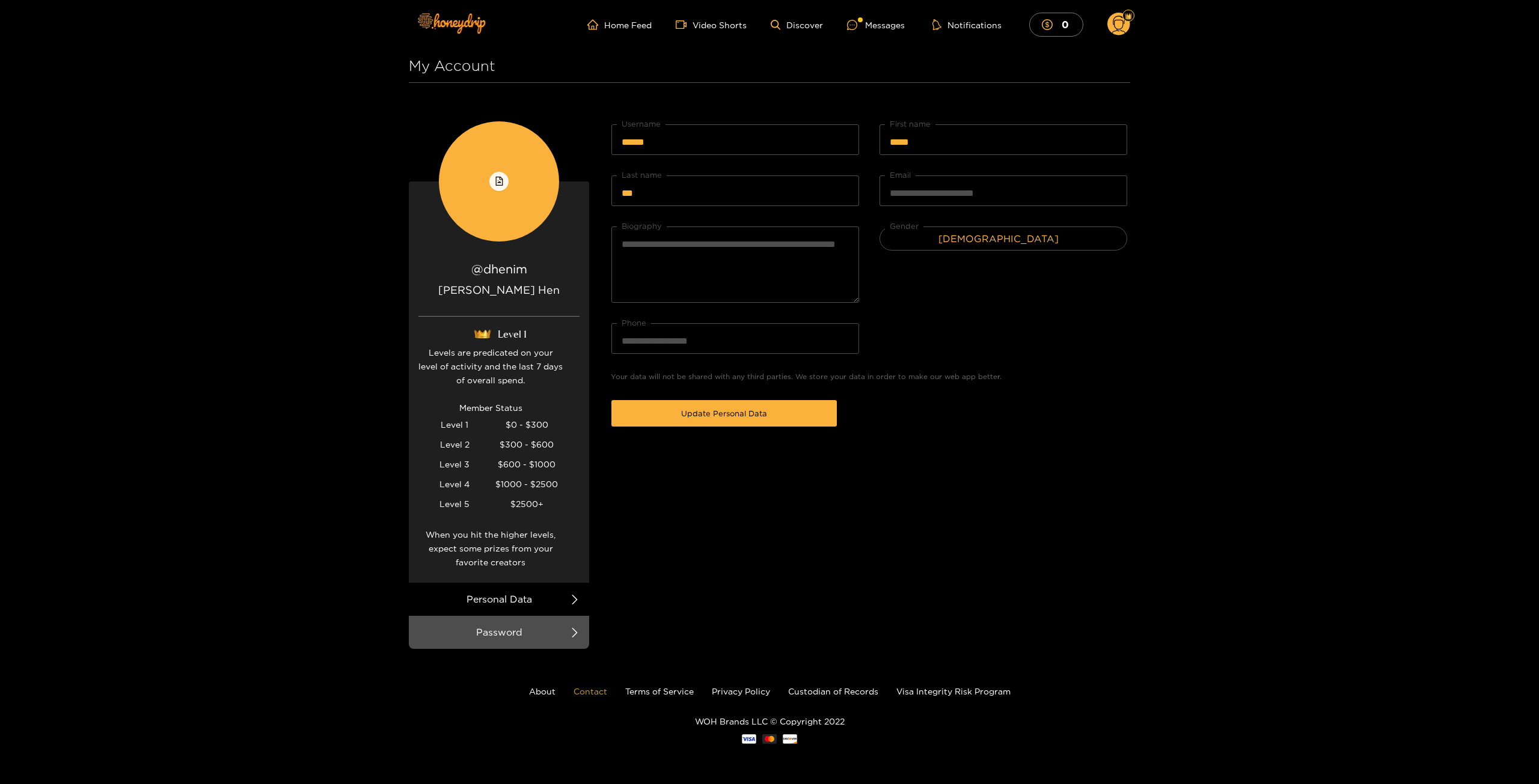
click at [591, 692] on link "Contact" at bounding box center [590, 691] width 34 height 9
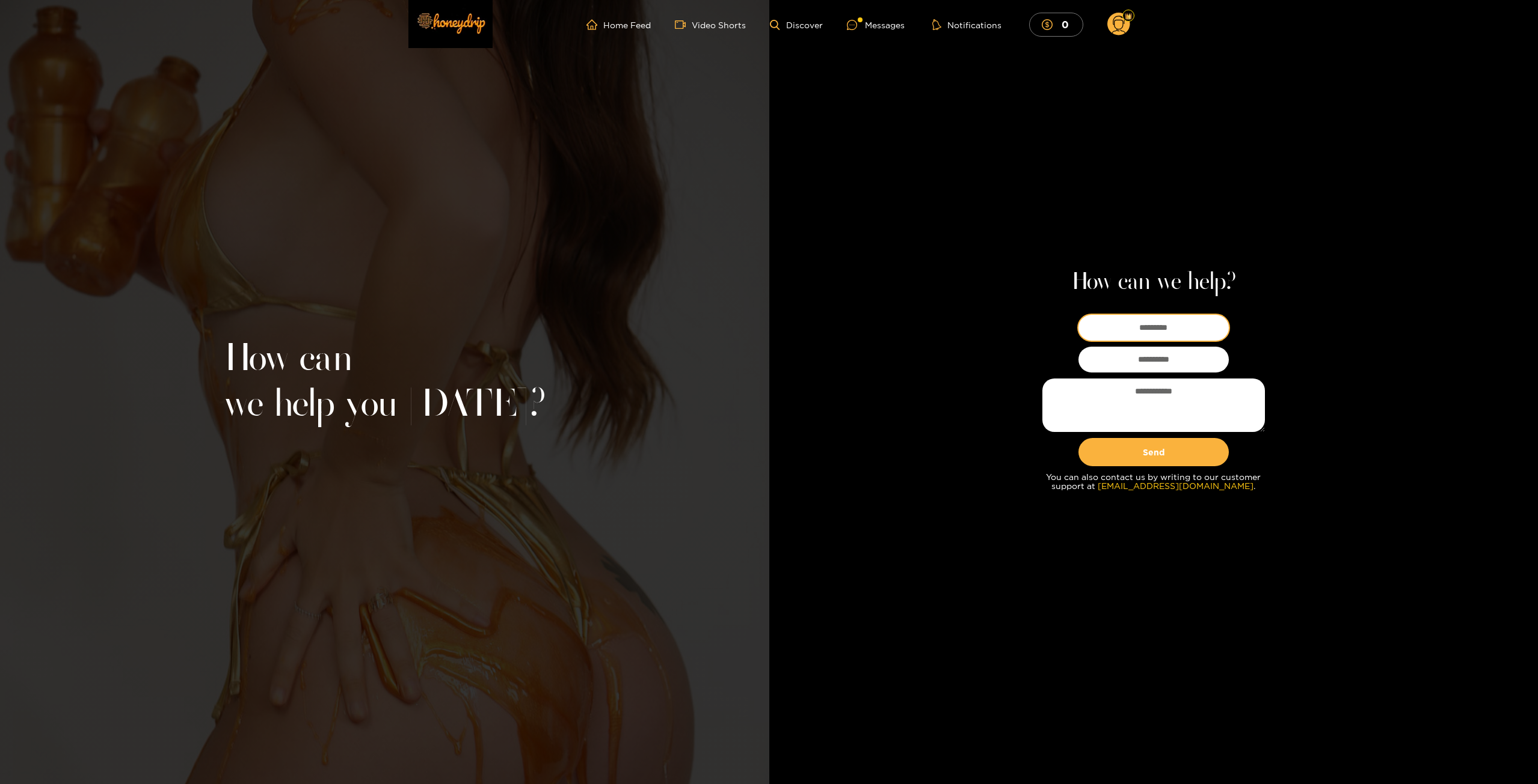
click at [1140, 328] on input at bounding box center [1154, 328] width 151 height 26
type input "******"
type input "**********"
click at [1158, 419] on textarea at bounding box center [1153, 405] width 222 height 53
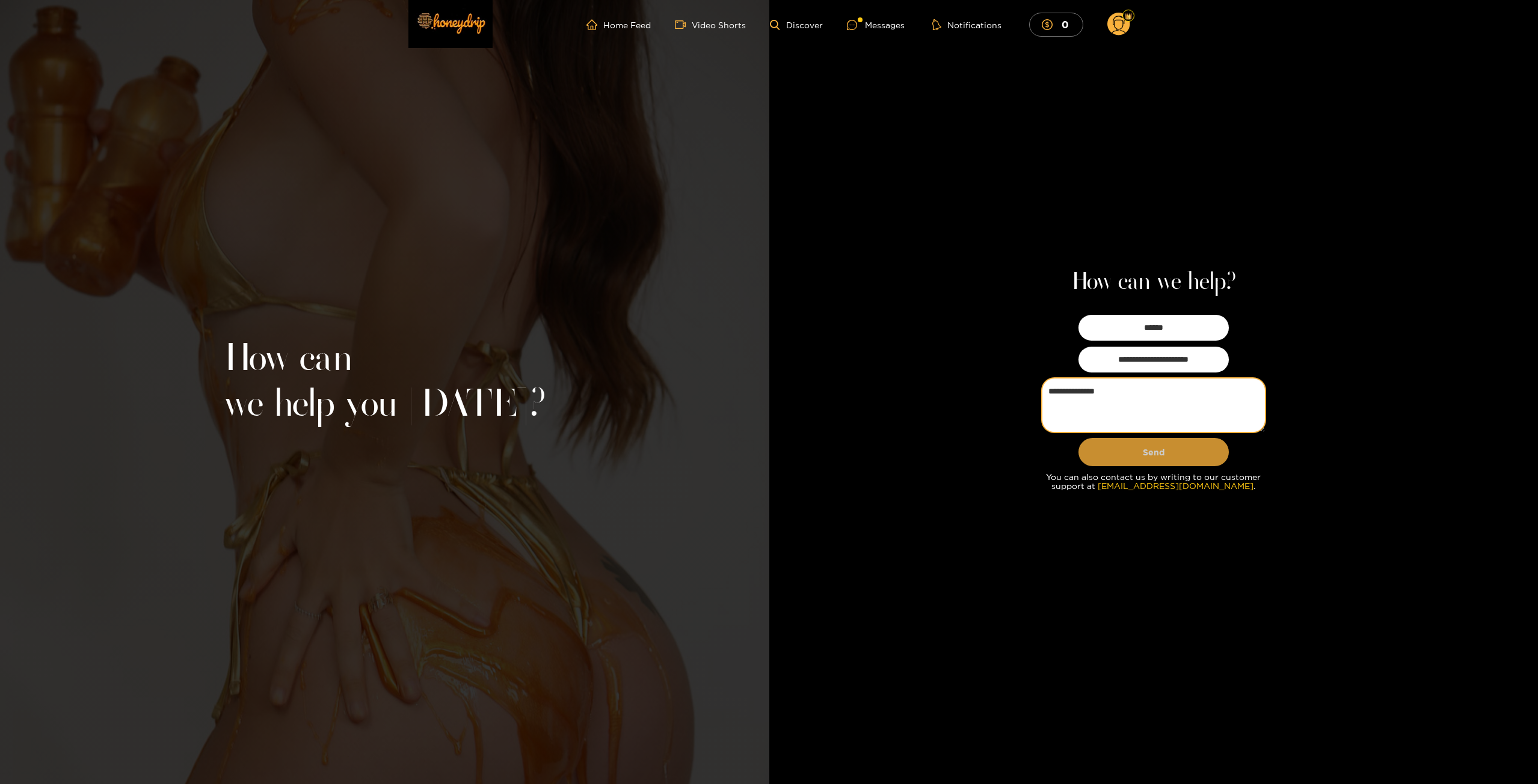
type textarea "**********"
click at [1183, 444] on button "Send" at bounding box center [1154, 452] width 151 height 28
